Goal: Task Accomplishment & Management: Complete application form

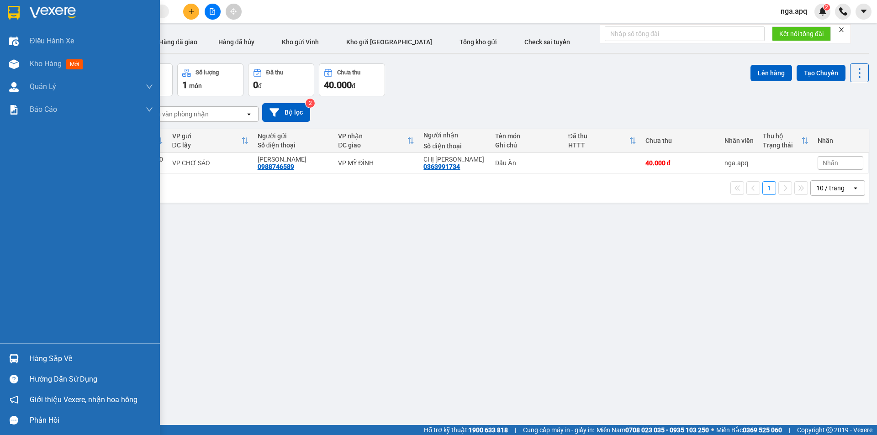
click at [11, 352] on div at bounding box center [14, 359] width 16 height 16
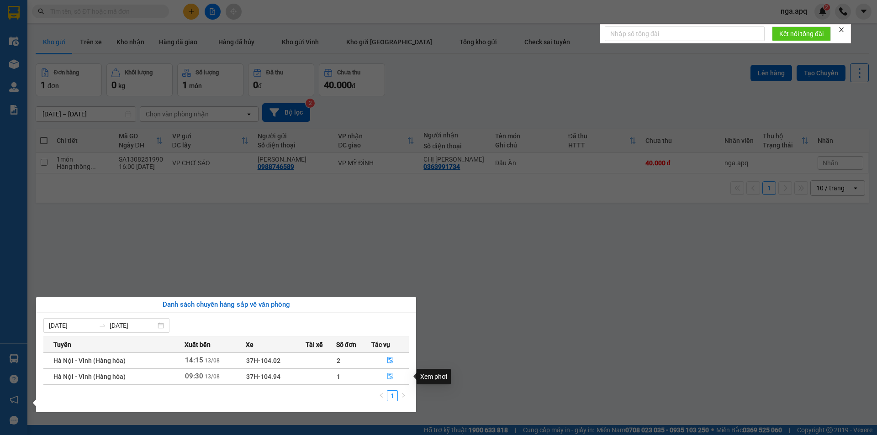
click at [392, 377] on icon "file-done" at bounding box center [390, 376] width 6 height 6
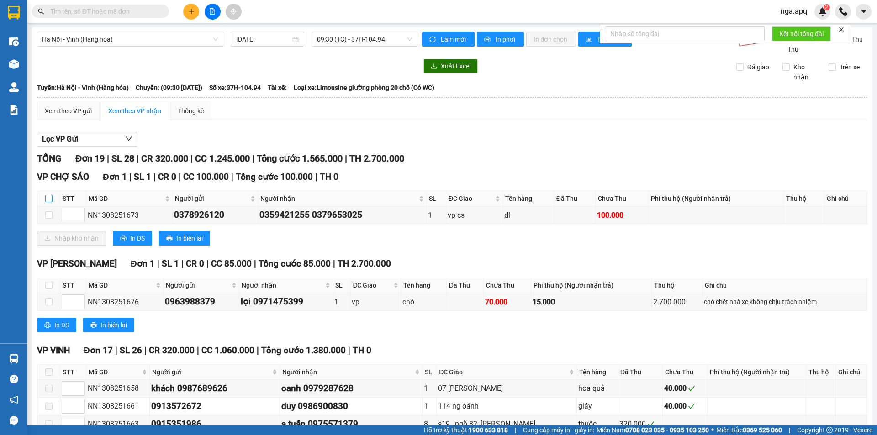
click at [48, 195] on label at bounding box center [48, 199] width 7 height 10
click at [48, 195] on input "checkbox" at bounding box center [48, 198] width 7 height 7
checkbox input "true"
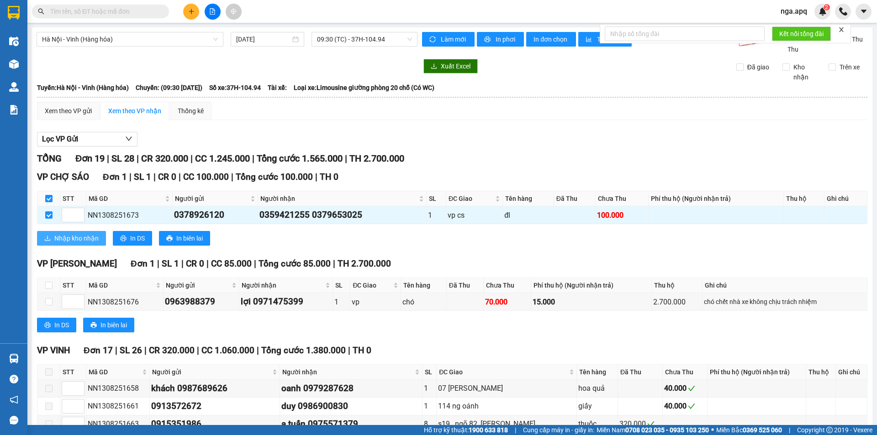
click at [64, 240] on span "Nhập kho nhận" at bounding box center [76, 238] width 44 height 10
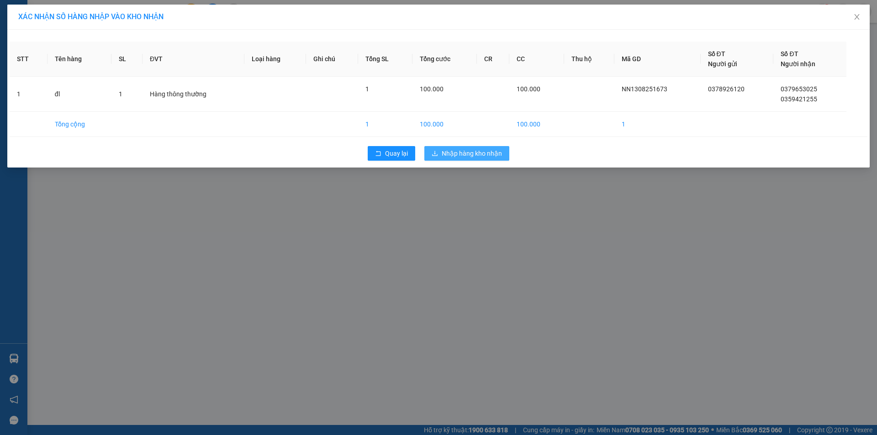
click at [477, 154] on span "Nhập hàng kho nhận" at bounding box center [472, 153] width 60 height 10
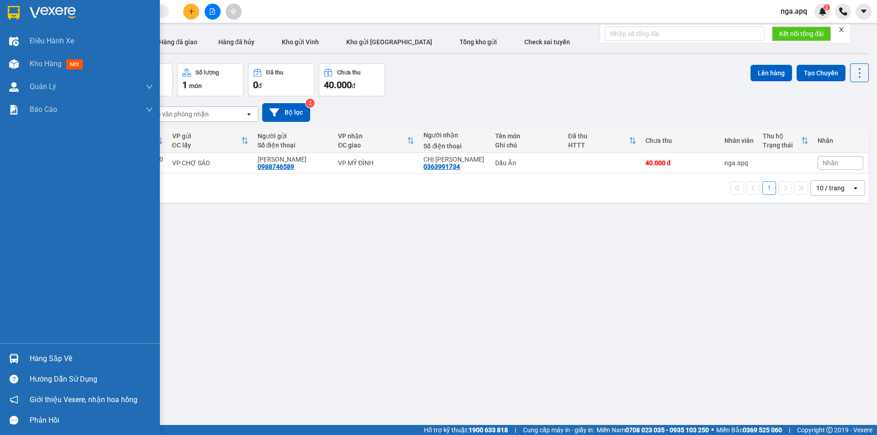
click at [15, 357] on img at bounding box center [14, 359] width 10 height 10
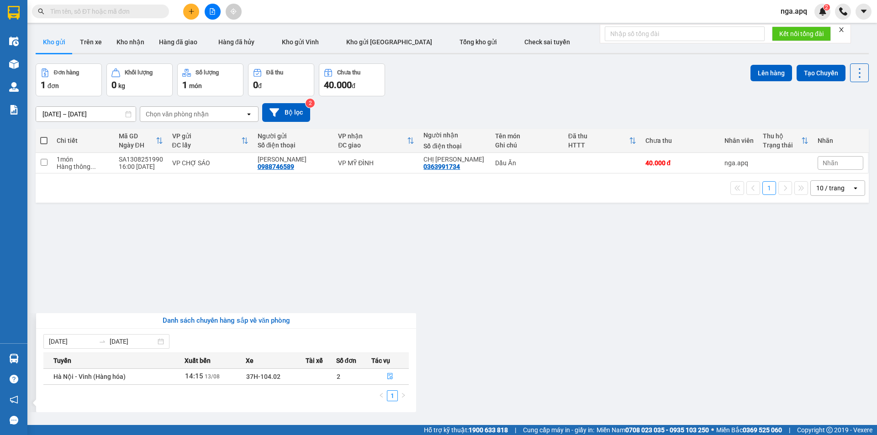
click at [557, 276] on section "Kết quả tìm kiếm ( 0 ) Bộ lọc No Data nga.apq 2 Điều hành xe Kho hàng mới Quản …" at bounding box center [438, 217] width 877 height 435
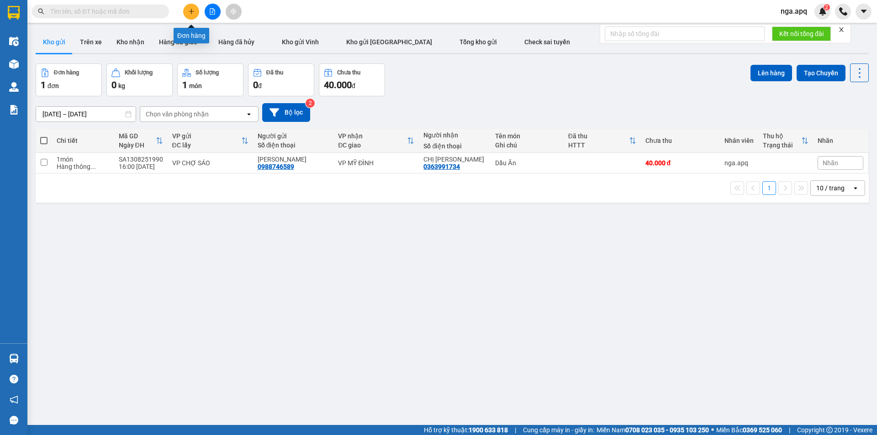
click at [194, 9] on icon "plus" at bounding box center [191, 11] width 6 height 6
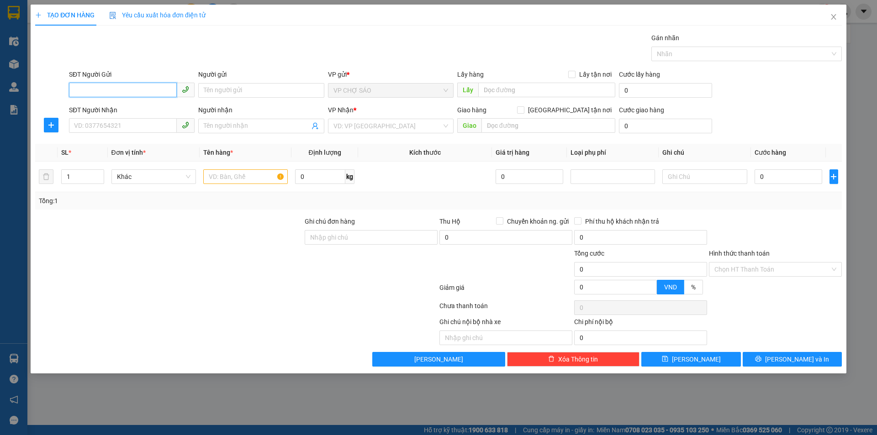
click at [75, 90] on input "SĐT Người Gửi" at bounding box center [123, 90] width 108 height 15
click at [119, 108] on div "0911555583 - ánh 0987111784" at bounding box center [131, 109] width 115 height 10
type input "0911555583"
type input "ánh 0987111784"
type input "0911555583"
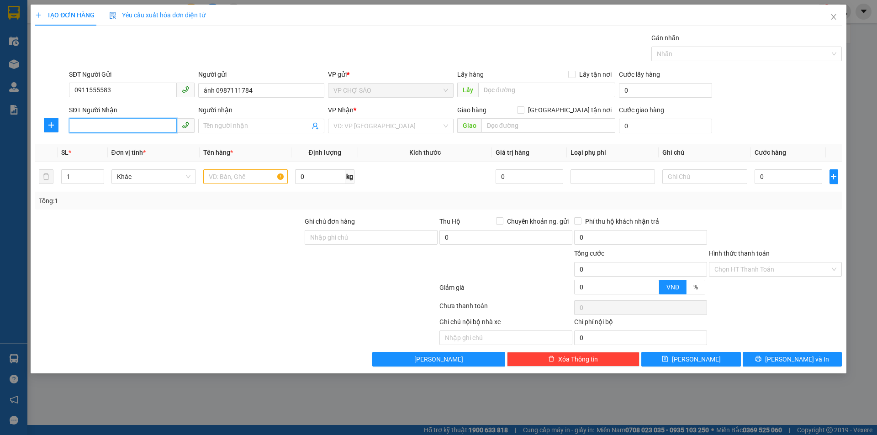
click at [106, 126] on input "SĐT Người Nhận" at bounding box center [123, 125] width 108 height 15
click at [275, 92] on input "ánh 0987111784" at bounding box center [261, 90] width 126 height 15
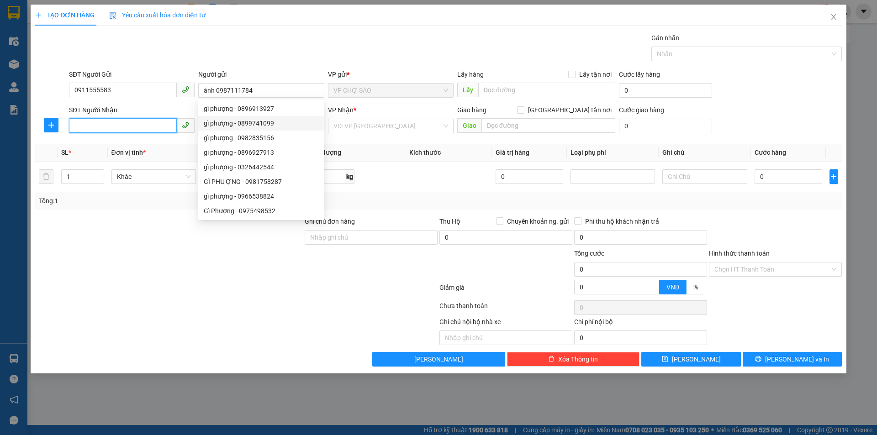
click at [83, 124] on input "SĐT Người Nhận" at bounding box center [123, 125] width 108 height 15
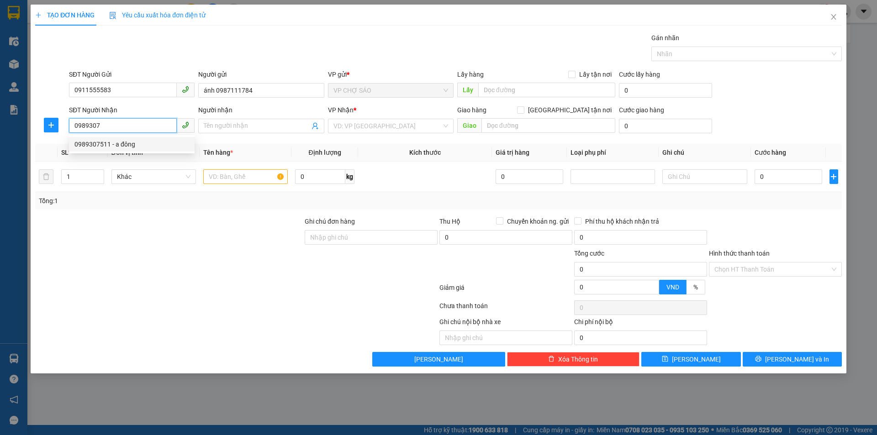
click at [99, 144] on div "0989307511 - a đông" at bounding box center [131, 144] width 115 height 10
type input "0989307511"
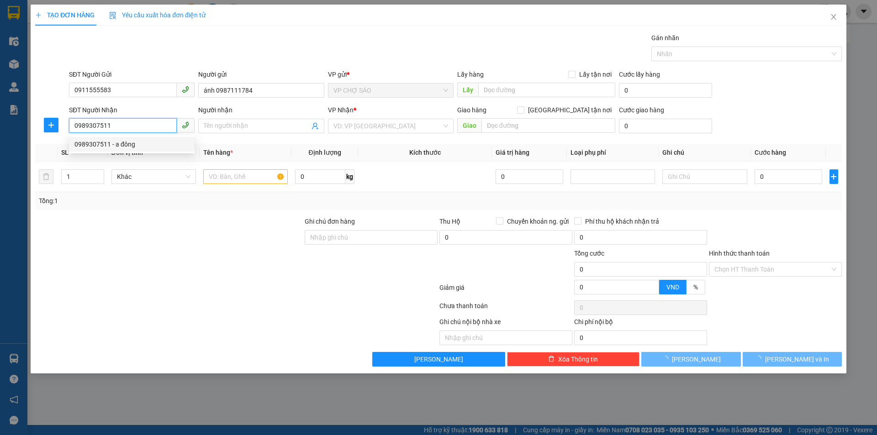
type input "a đông"
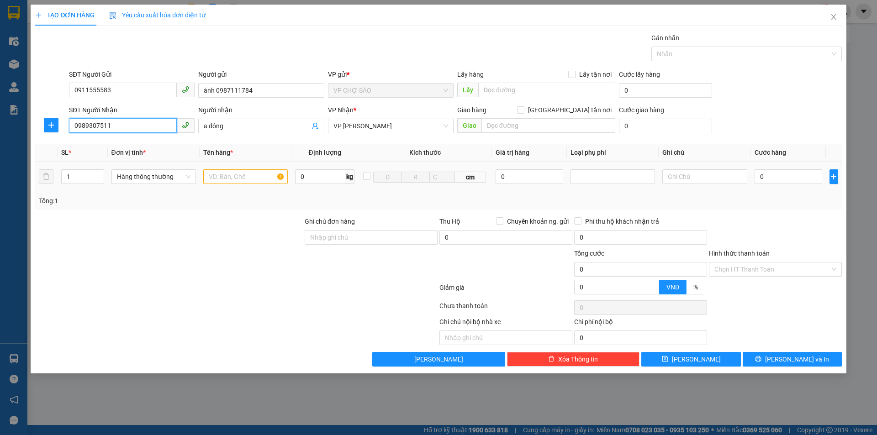
type input "0989307511"
click at [216, 174] on input "text" at bounding box center [245, 176] width 85 height 15
type input "quat"
click at [764, 177] on input "0" at bounding box center [789, 176] width 68 height 15
type input "4"
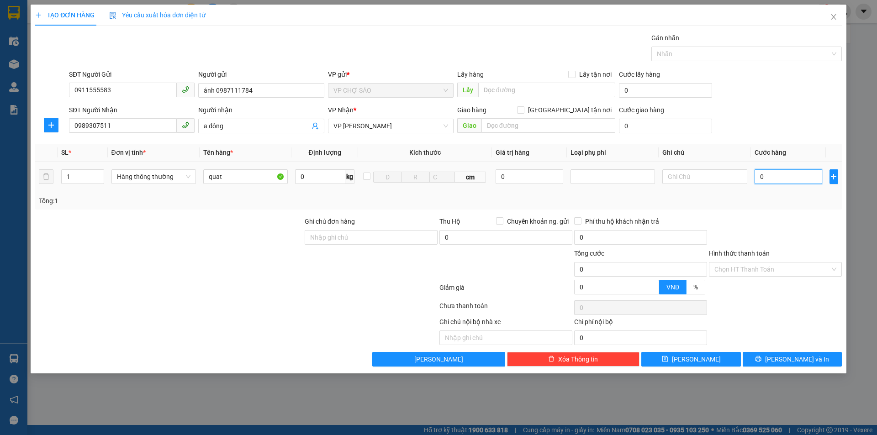
type input "4"
type input "40"
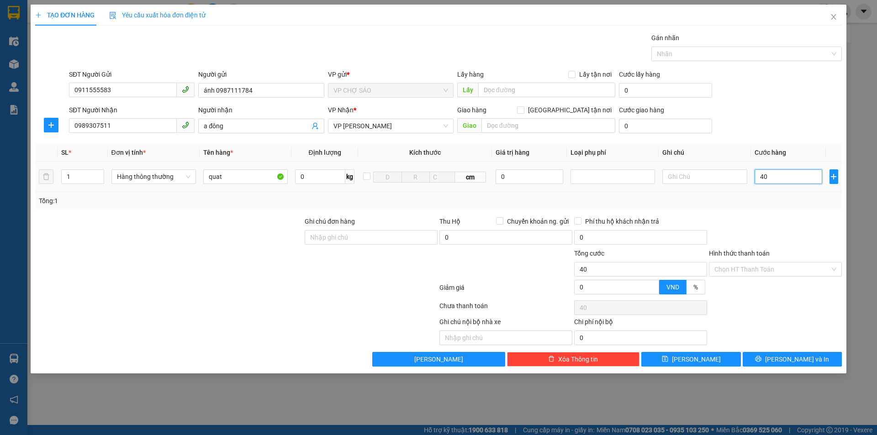
type input "400"
type input "4.000"
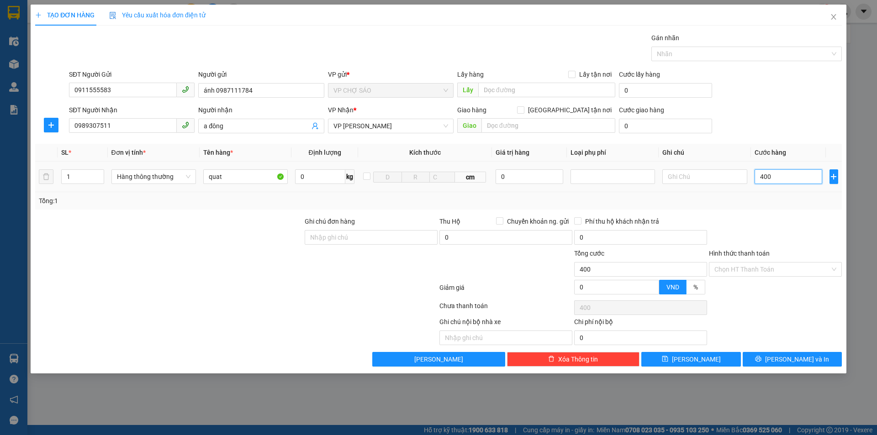
type input "4.000"
type input "40.000"
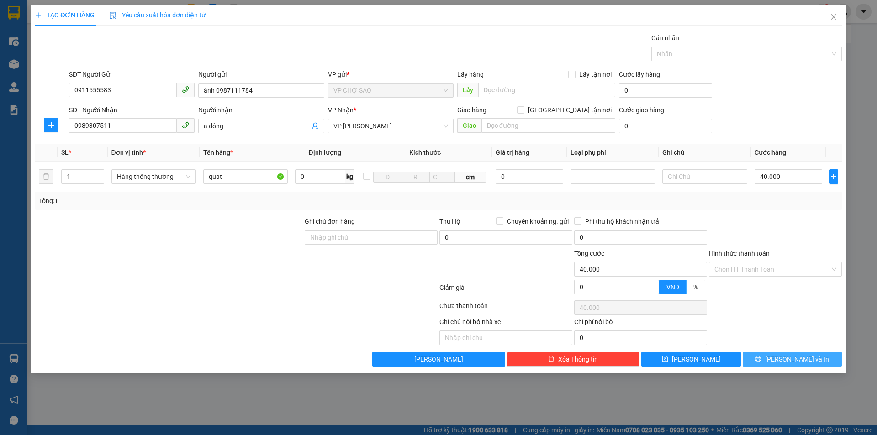
click at [791, 357] on span "[PERSON_NAME] và In" at bounding box center [797, 360] width 64 height 10
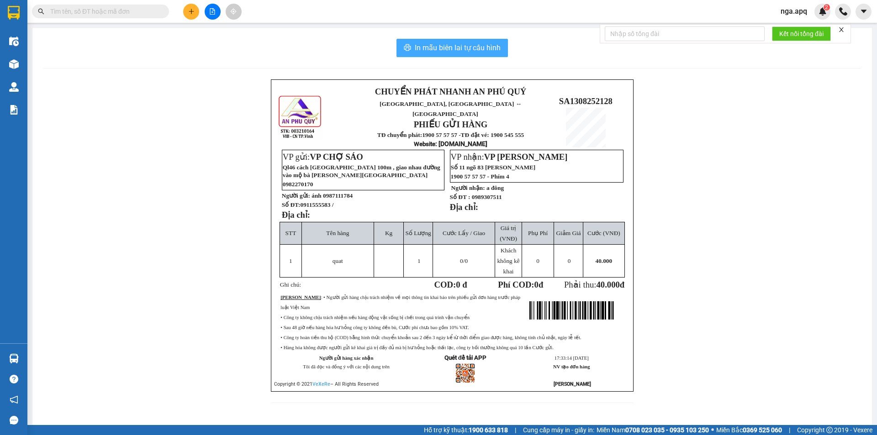
click at [436, 48] on span "In mẫu biên lai tự cấu hình" at bounding box center [458, 47] width 86 height 11
